Goal: Entertainment & Leisure: Consume media (video, audio)

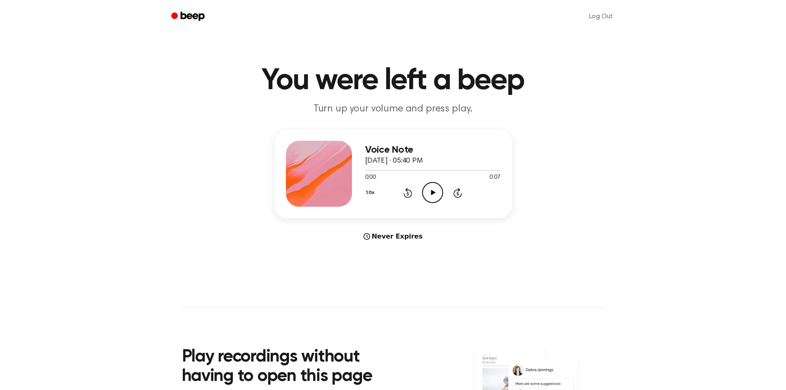
click at [435, 198] on icon "Play Audio" at bounding box center [432, 192] width 21 height 21
click at [436, 188] on icon "Play Audio" at bounding box center [432, 192] width 21 height 21
click at [435, 193] on icon at bounding box center [433, 192] width 5 height 5
